Goal: Transaction & Acquisition: Purchase product/service

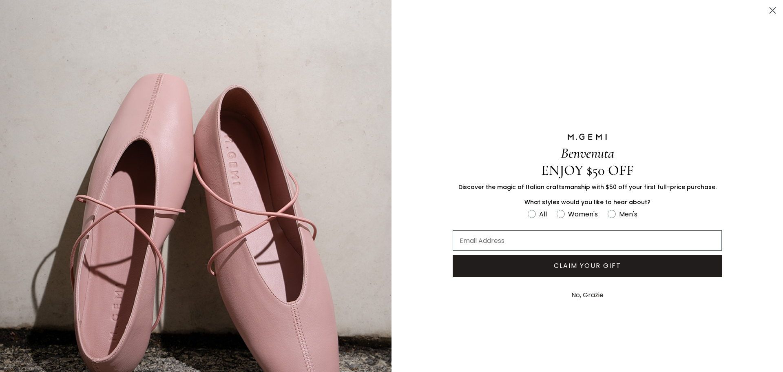
click at [770, 12] on icon "Close dialog" at bounding box center [773, 11] width 6 height 6
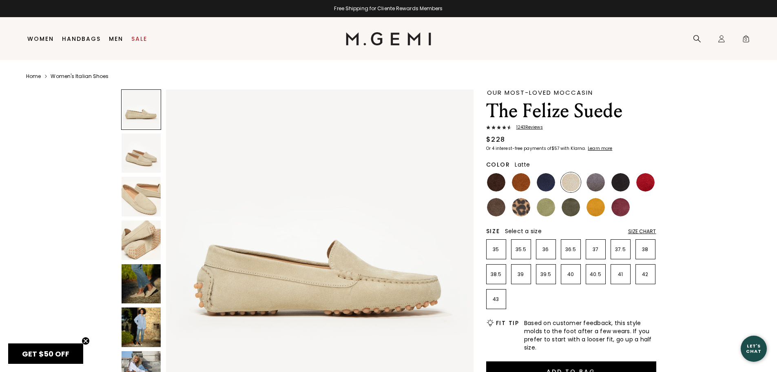
click at [142, 196] on img at bounding box center [142, 197] width 40 height 40
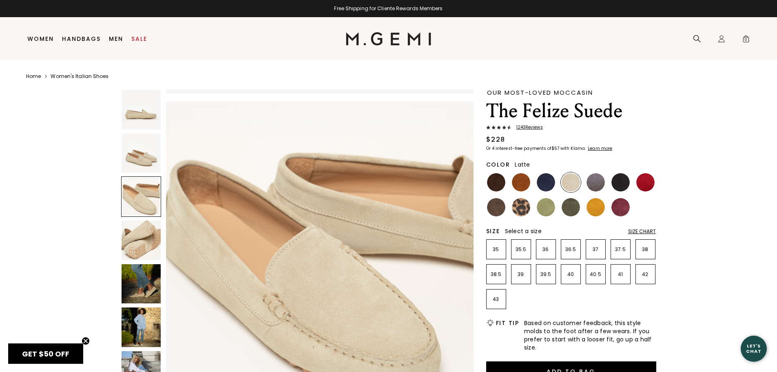
click at [135, 240] on img at bounding box center [142, 240] width 40 height 40
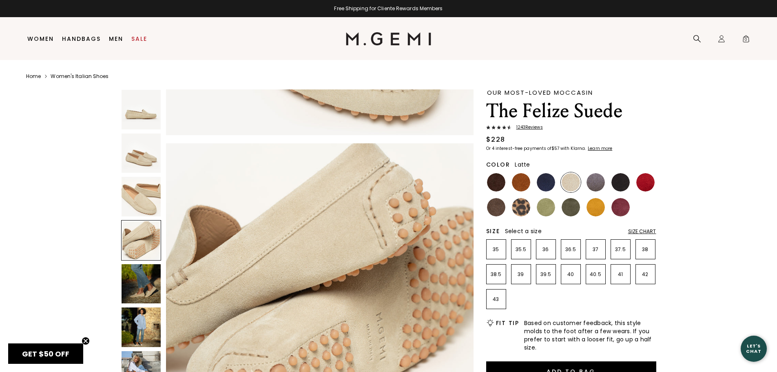
scroll to position [928, 0]
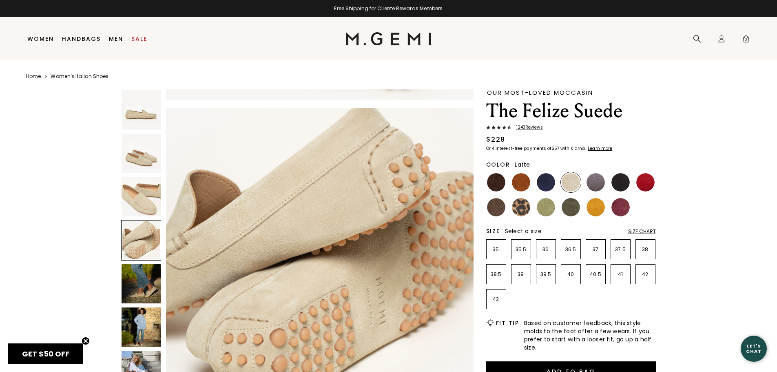
click at [144, 154] on img at bounding box center [142, 153] width 40 height 40
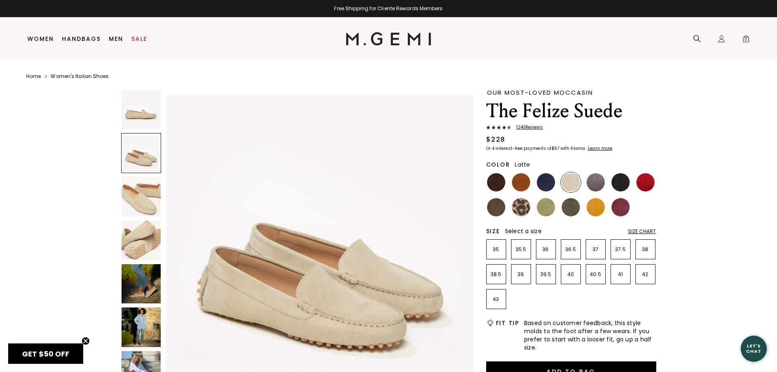
click at [152, 323] on img at bounding box center [142, 327] width 40 height 40
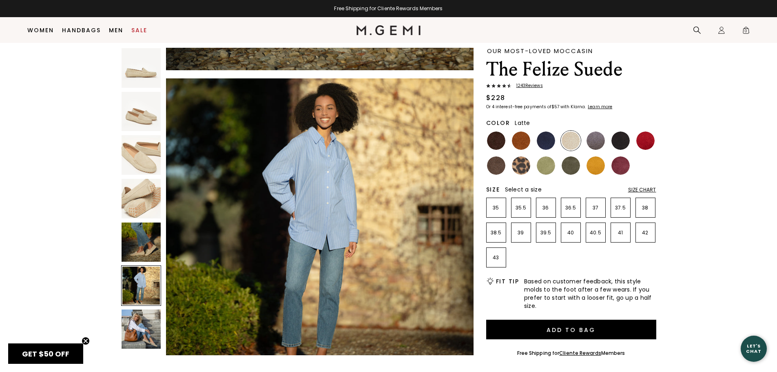
scroll to position [24, 0]
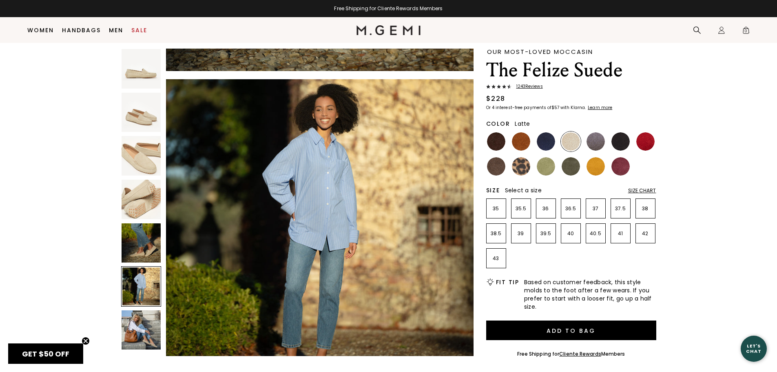
click at [144, 331] on img at bounding box center [142, 330] width 40 height 40
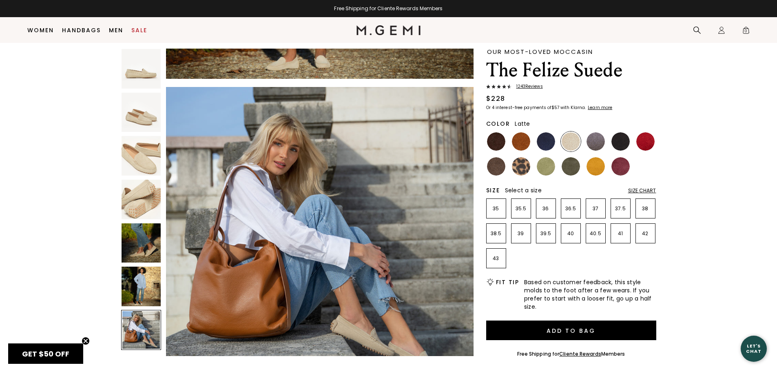
scroll to position [1856, 0]
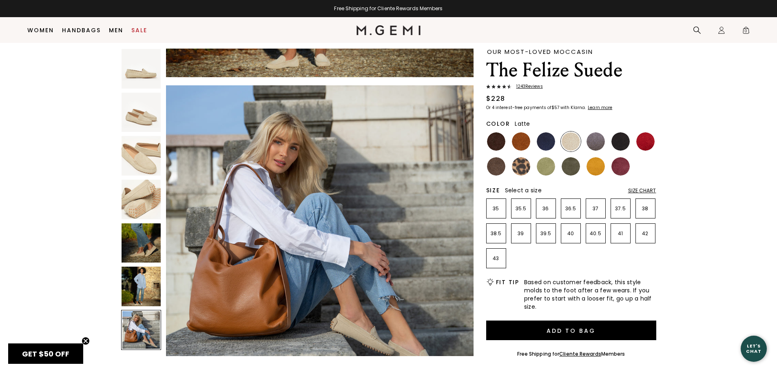
click at [381, 29] on img at bounding box center [389, 30] width 64 height 10
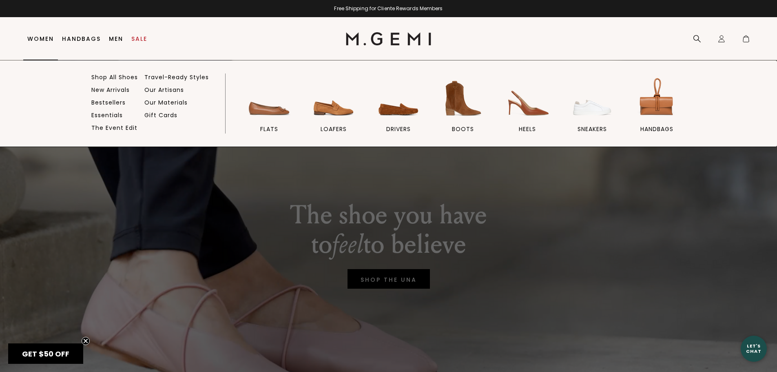
click at [49, 39] on link "Women" at bounding box center [40, 38] width 27 height 7
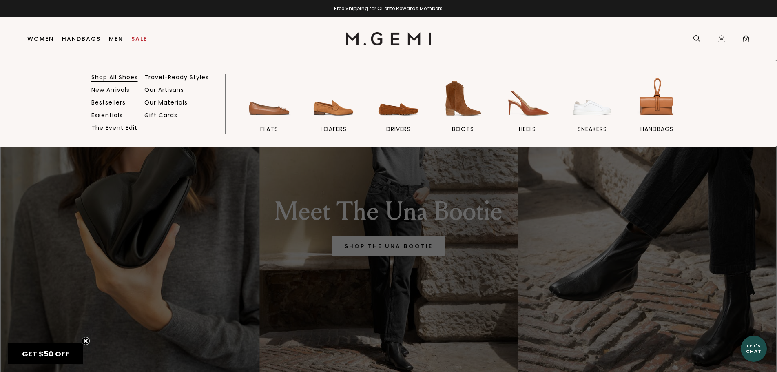
click at [104, 80] on link "Shop All Shoes" at bounding box center [114, 76] width 47 height 7
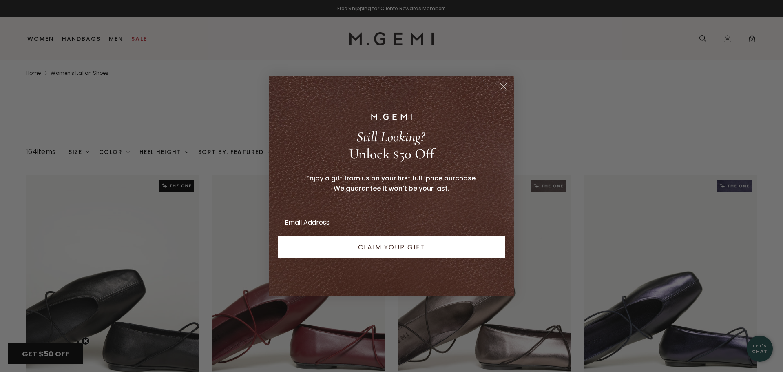
click at [397, 218] on input "Email Address" at bounding box center [392, 222] width 228 height 20
type input "kjendrick@gmail.com"
click at [379, 248] on button "CLAIM YOUR GIFT" at bounding box center [392, 247] width 228 height 22
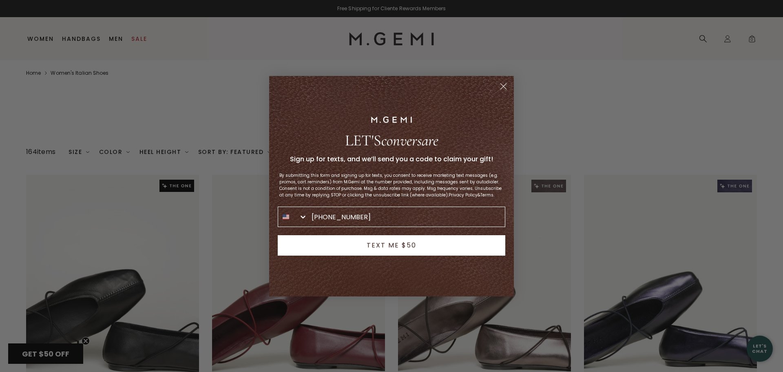
type input "603-560-3652"
click at [379, 249] on button "TEXT ME $50" at bounding box center [392, 245] width 228 height 20
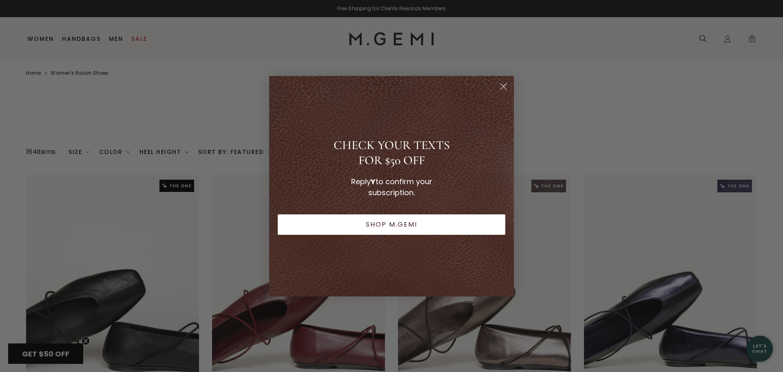
click at [394, 229] on button "SHOP M.GEMI" at bounding box center [392, 224] width 228 height 20
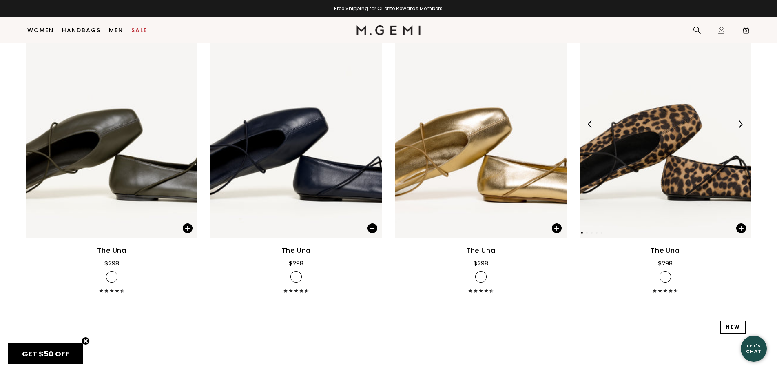
scroll to position [758, 0]
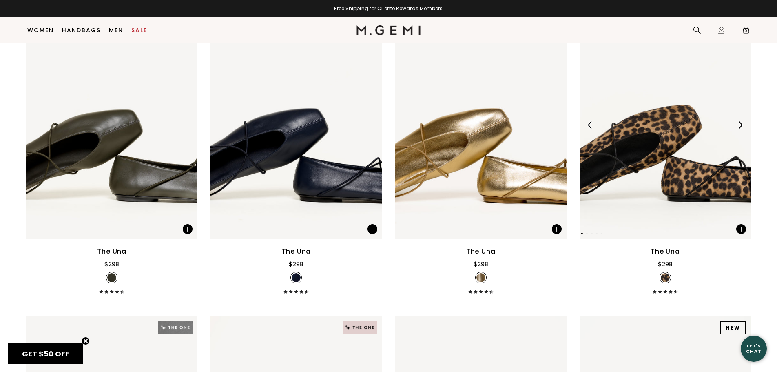
click at [656, 133] on img at bounding box center [665, 125] width 171 height 228
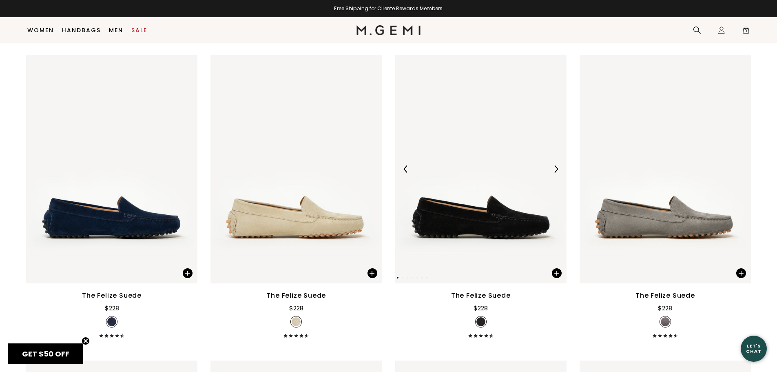
scroll to position [1769, 0]
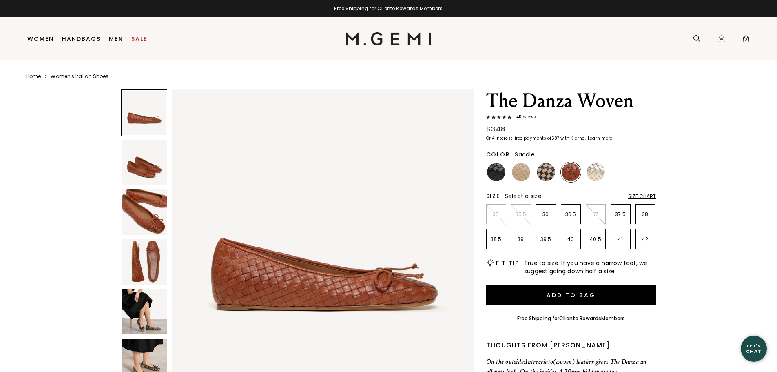
click at [140, 312] on img at bounding box center [145, 311] width 46 height 46
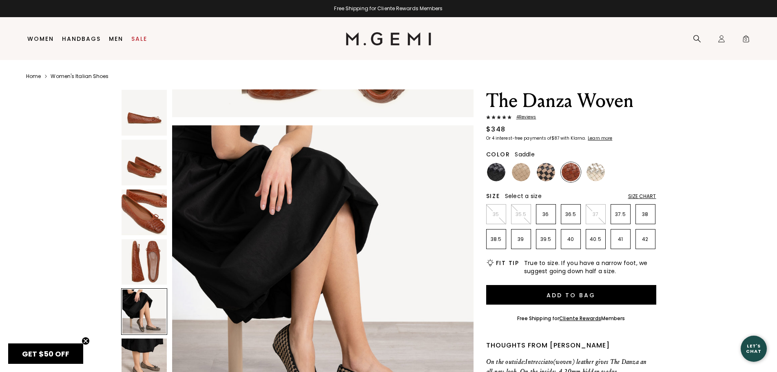
scroll to position [1213, 0]
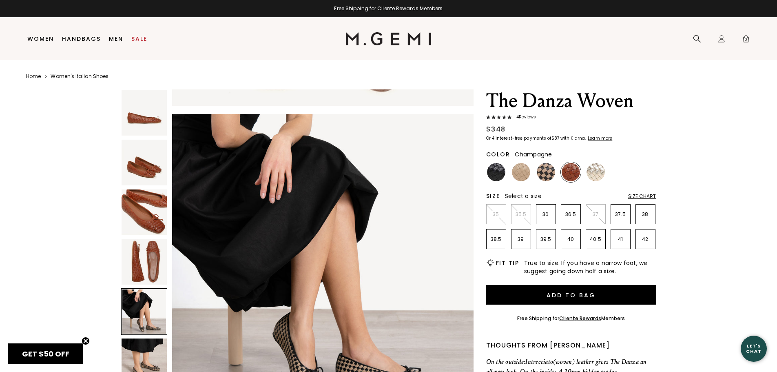
click at [597, 173] on img at bounding box center [596, 172] width 18 height 18
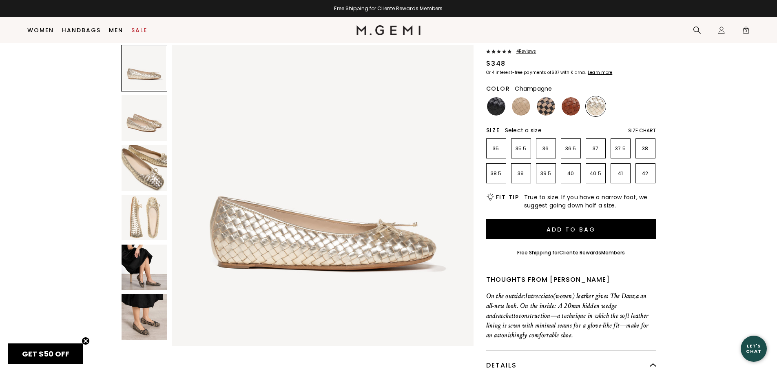
scroll to position [64, 0]
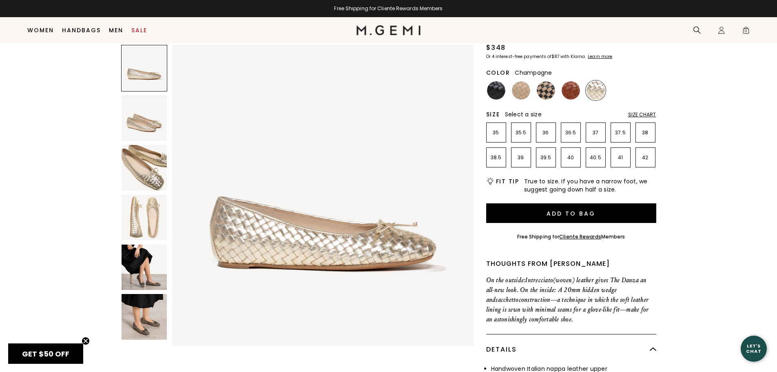
click at [148, 219] on img at bounding box center [145, 218] width 46 height 46
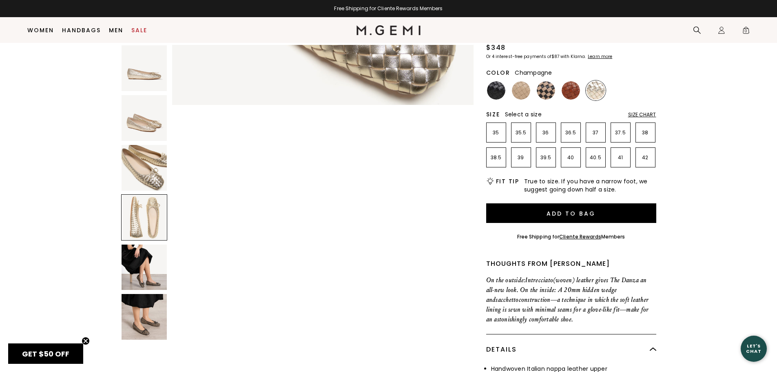
scroll to position [909, 0]
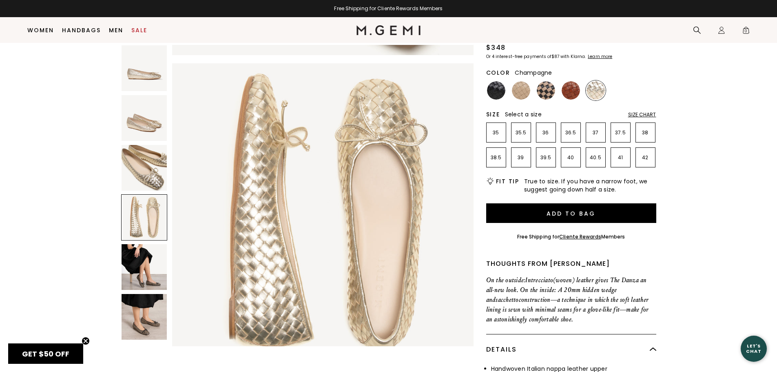
click at [506, 89] on div at bounding box center [496, 90] width 20 height 20
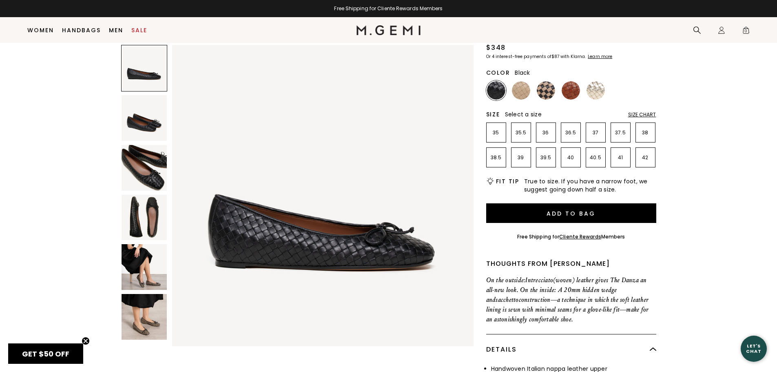
click at [141, 275] on img at bounding box center [145, 267] width 46 height 46
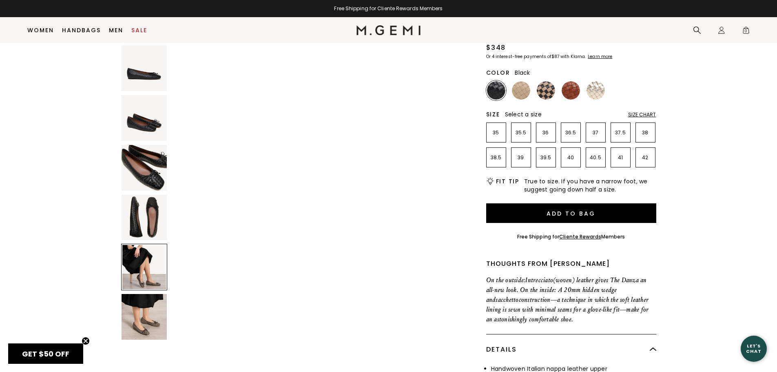
scroll to position [1213, 0]
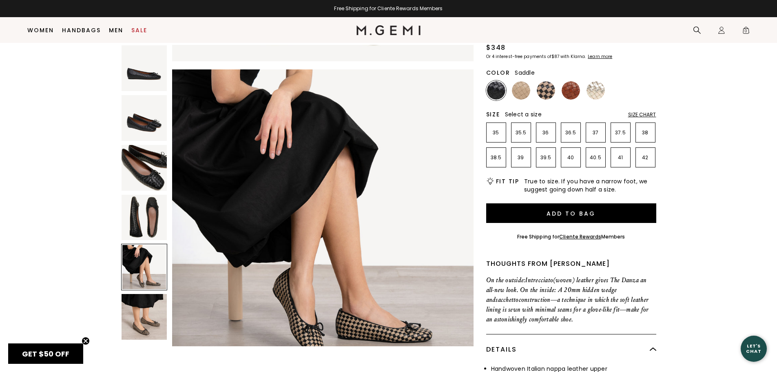
click at [572, 90] on img at bounding box center [571, 90] width 18 height 18
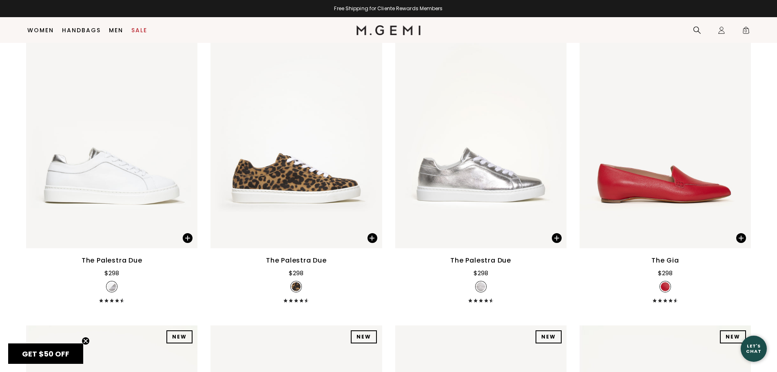
scroll to position [3900, 0]
